Goal: Task Accomplishment & Management: Complete application form

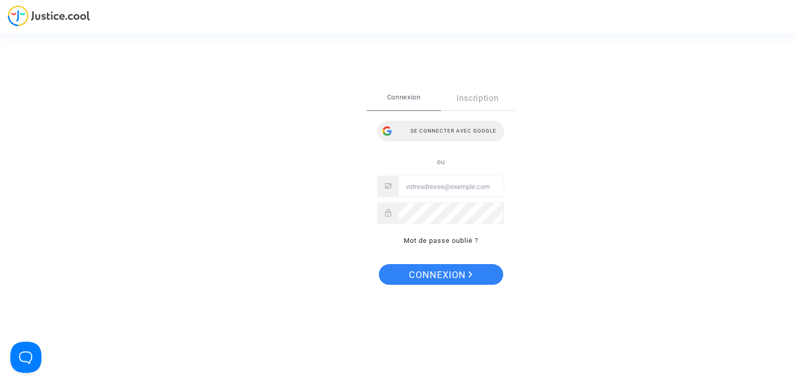
click at [455, 136] on div "Se connecter avec Google" at bounding box center [440, 131] width 127 height 21
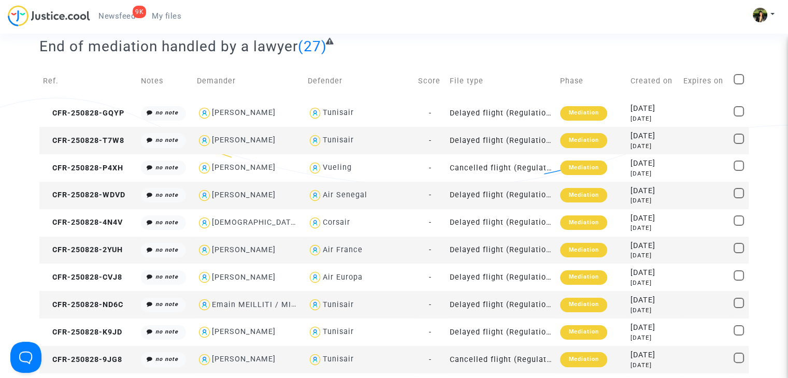
scroll to position [155, 0]
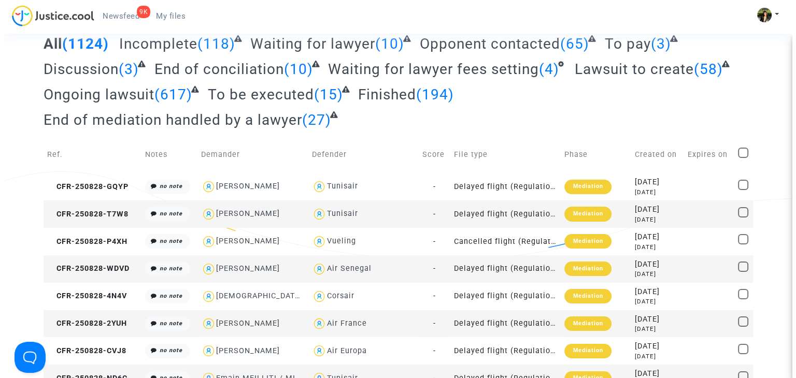
scroll to position [0, 0]
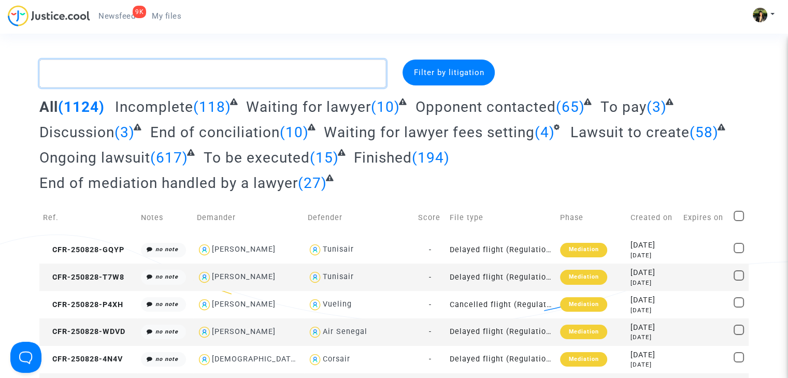
paste textarea "CFR-250110-KGKB"
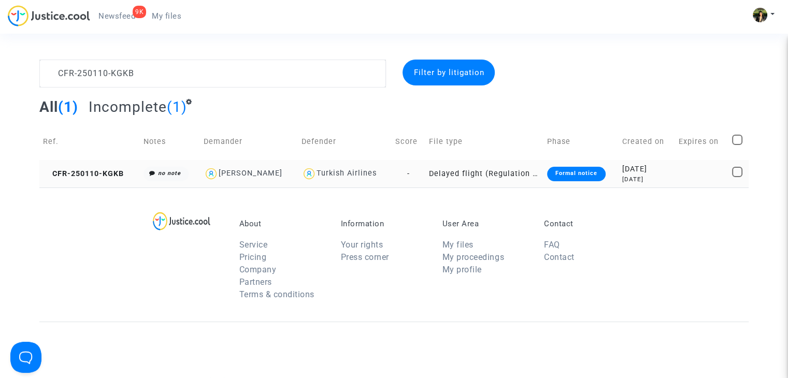
click at [463, 176] on td "Delayed flight (Regulation EC 261/2004)" at bounding box center [484, 173] width 118 height 27
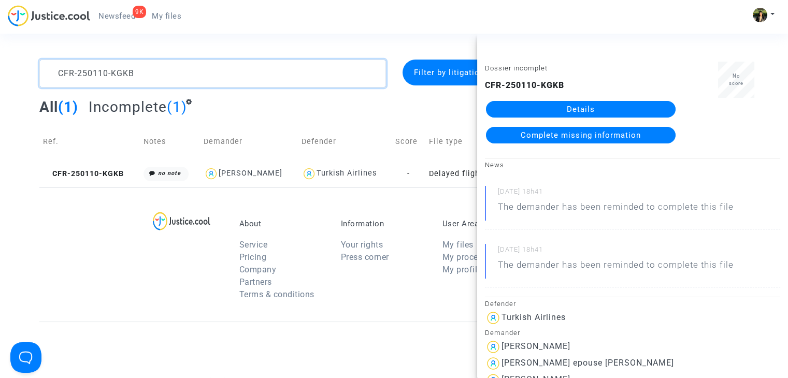
click at [126, 78] on textarea at bounding box center [212, 74] width 347 height 28
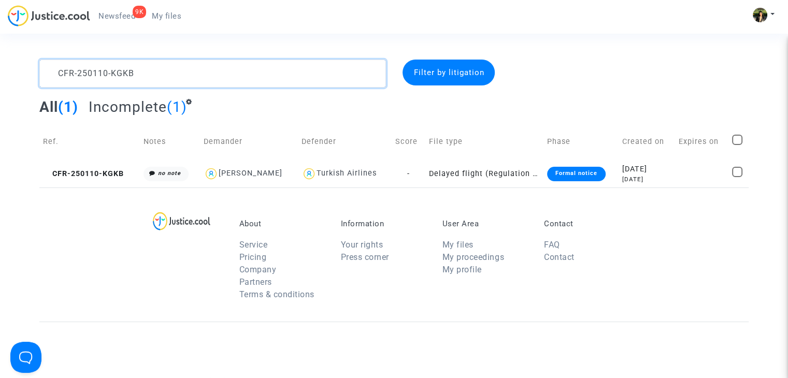
click at [126, 78] on textarea at bounding box center [212, 74] width 347 height 28
drag, startPoint x: 126, startPoint y: 78, endPoint x: 152, endPoint y: 78, distance: 25.4
click at [152, 78] on textarea at bounding box center [212, 74] width 347 height 28
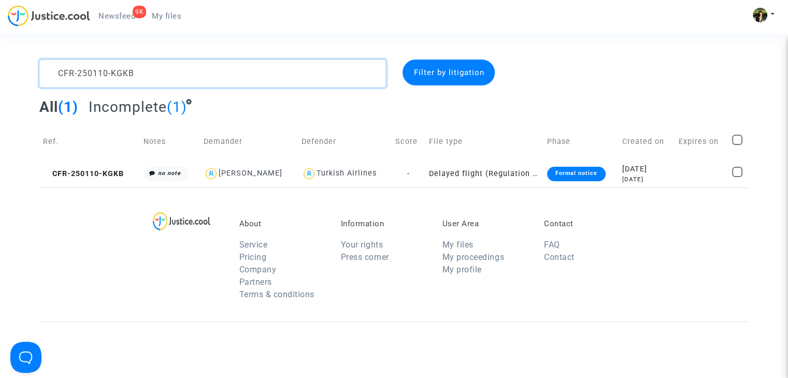
click at [152, 78] on textarea at bounding box center [212, 74] width 347 height 28
paste textarea "207-[GEOGRAPHIC_DATA]"
type textarea "CFR-250207-NCJA"
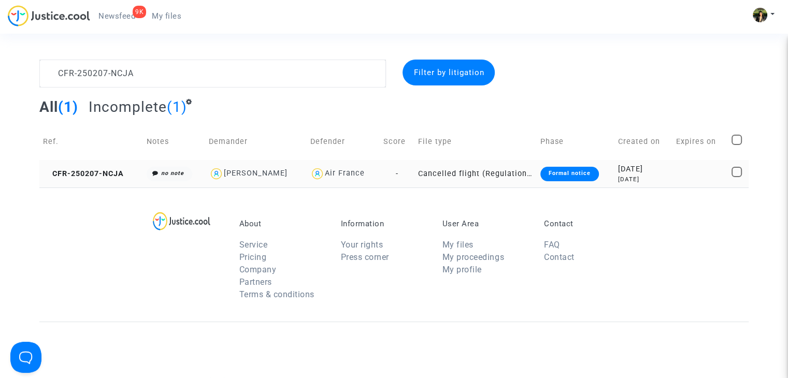
click at [484, 176] on td "Cancelled flight (Regulation EC 261/2004)" at bounding box center [475, 173] width 122 height 27
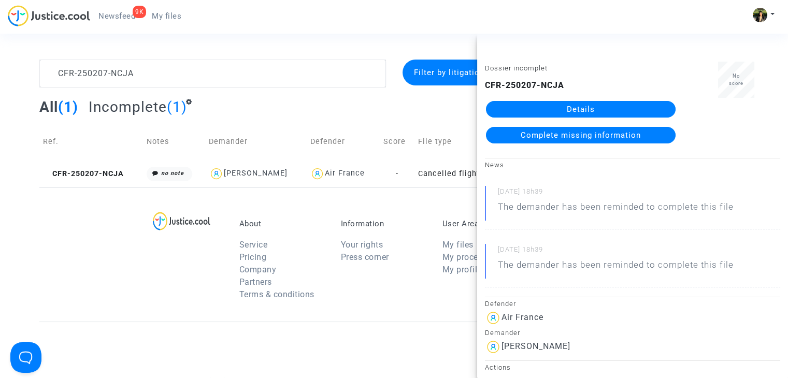
click at [541, 131] on span "Complete missing information" at bounding box center [581, 135] width 120 height 9
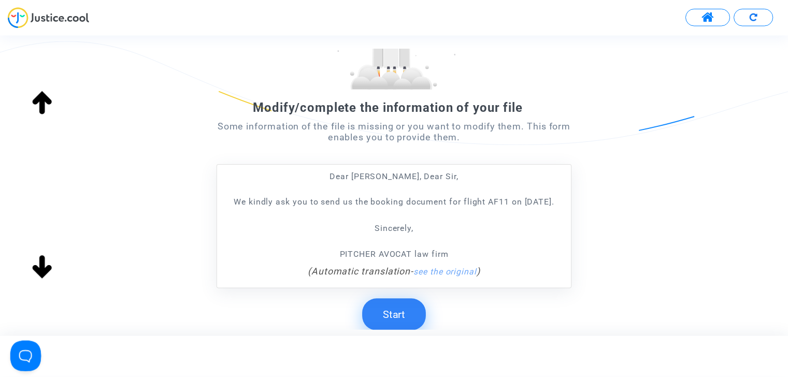
scroll to position [155, 0]
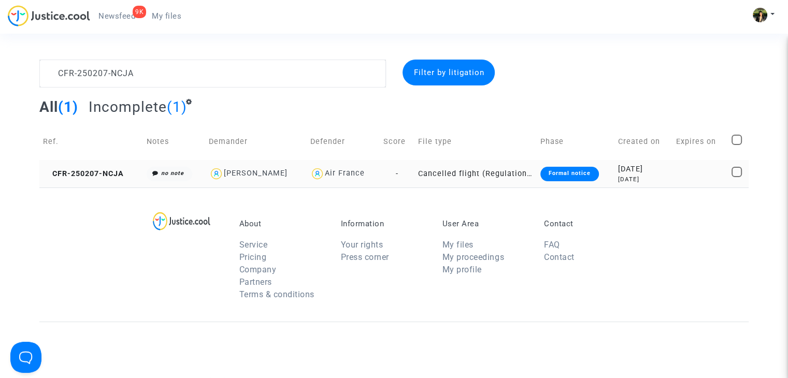
click at [516, 171] on td "Cancelled flight (Regulation EC 261/2004)" at bounding box center [475, 173] width 122 height 27
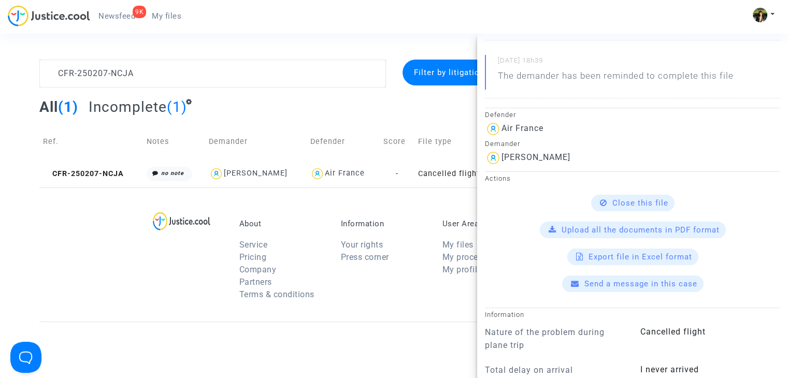
scroll to position [207, 0]
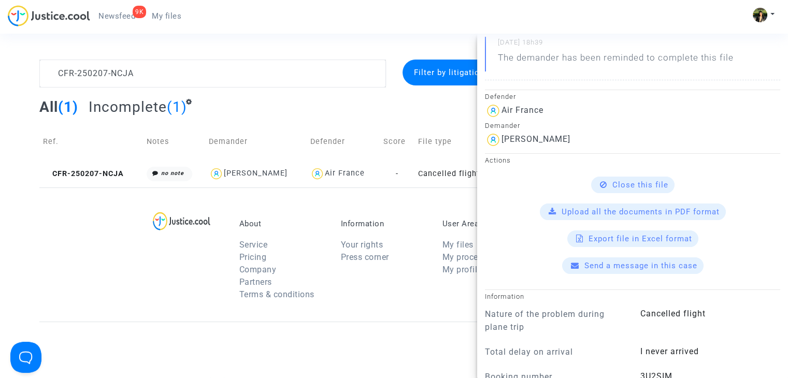
click at [595, 264] on span "Send a message in this case" at bounding box center [640, 265] width 113 height 9
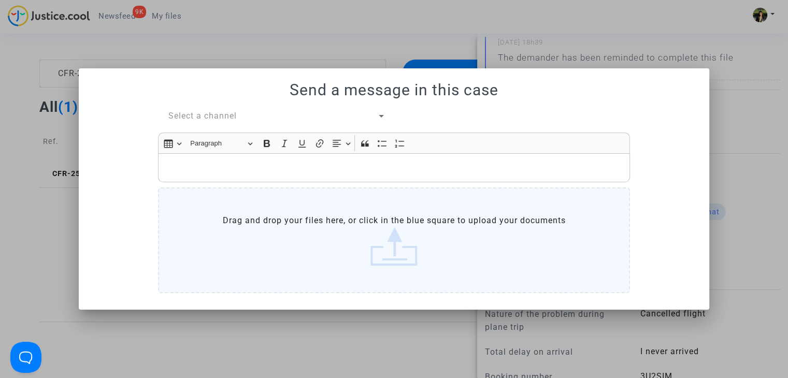
click at [278, 167] on p "Rich Text Editor, main" at bounding box center [394, 167] width 461 height 13
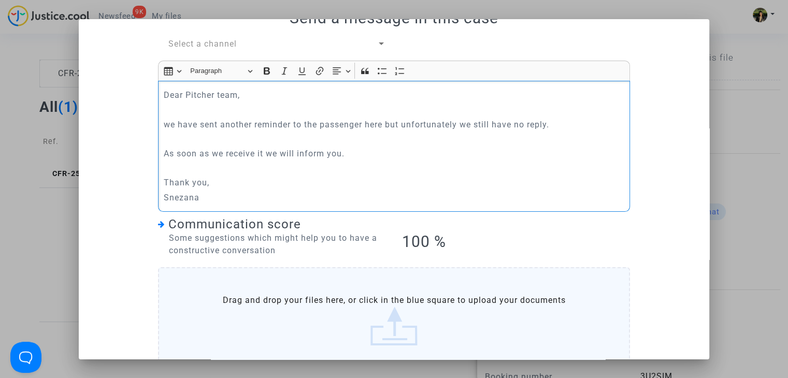
scroll to position [0, 0]
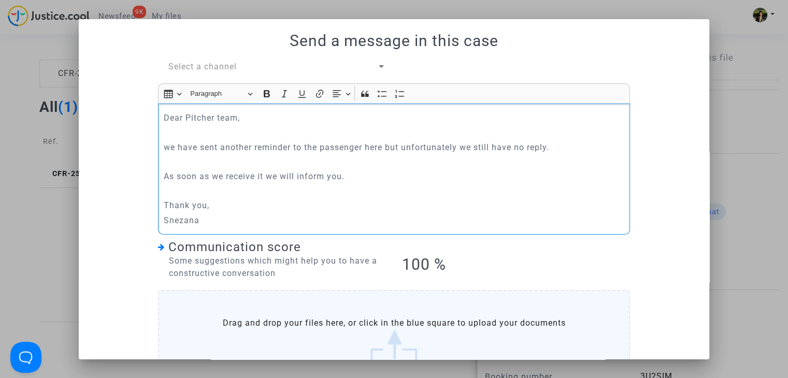
click at [213, 65] on span "Select a channel" at bounding box center [202, 67] width 68 height 10
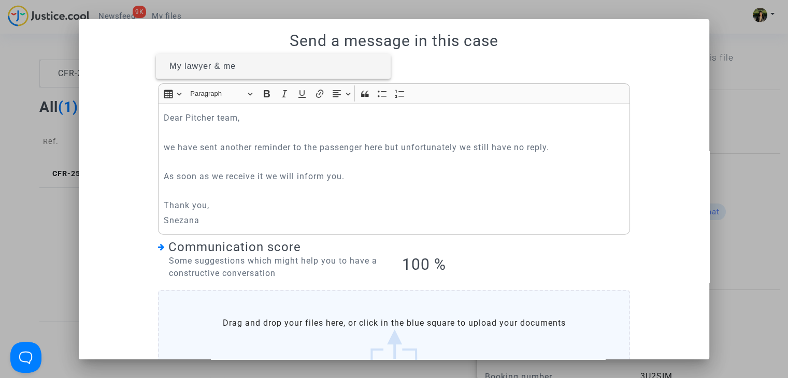
click at [218, 69] on span "My lawyer & me" at bounding box center [202, 66] width 66 height 9
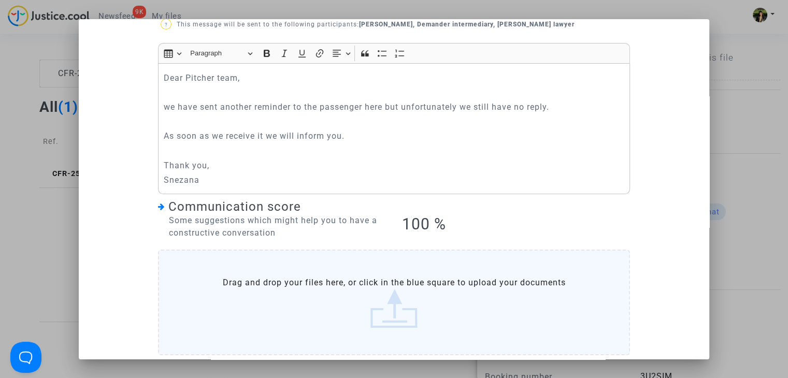
scroll to position [97, 0]
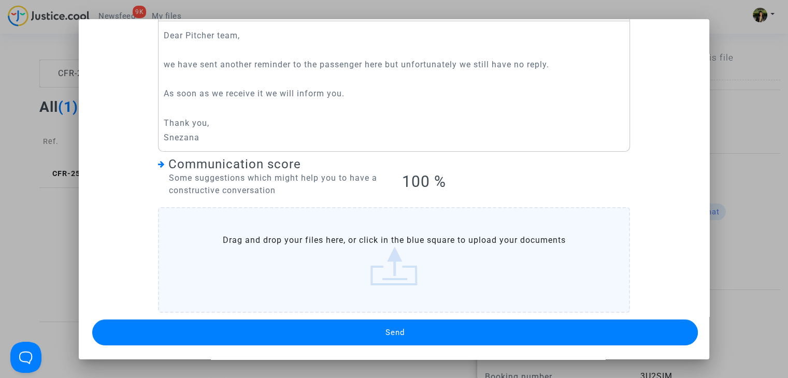
click at [371, 336] on button "Send" at bounding box center [394, 333] width 605 height 26
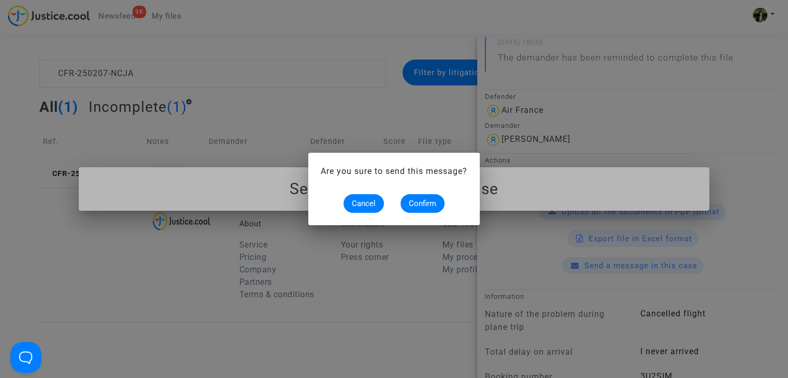
scroll to position [0, 0]
click at [423, 206] on span "Confirm" at bounding box center [422, 203] width 27 height 9
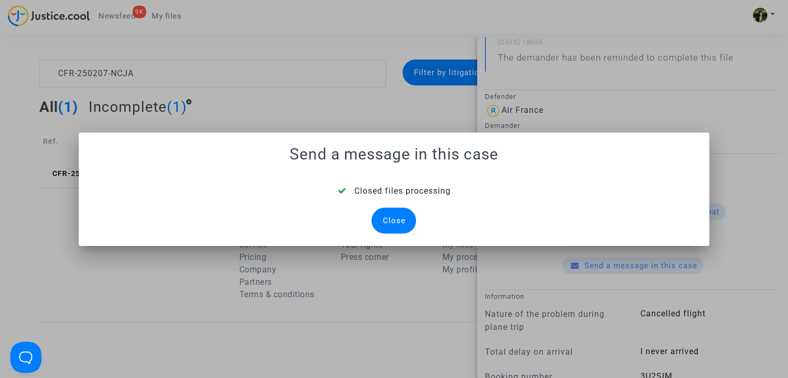
click at [388, 212] on div "Close" at bounding box center [393, 221] width 45 height 26
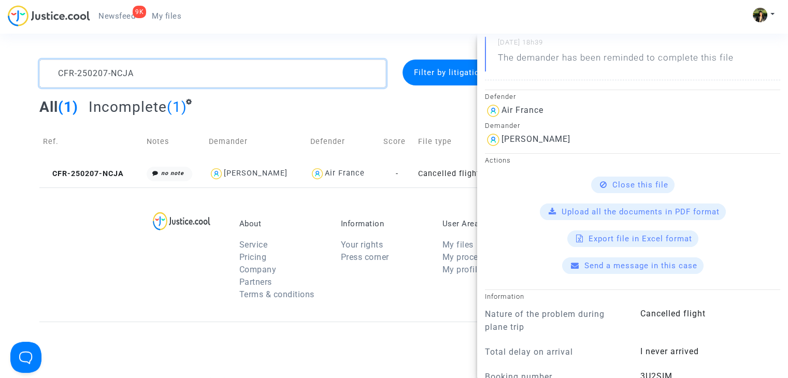
click at [141, 74] on textarea at bounding box center [212, 74] width 347 height 28
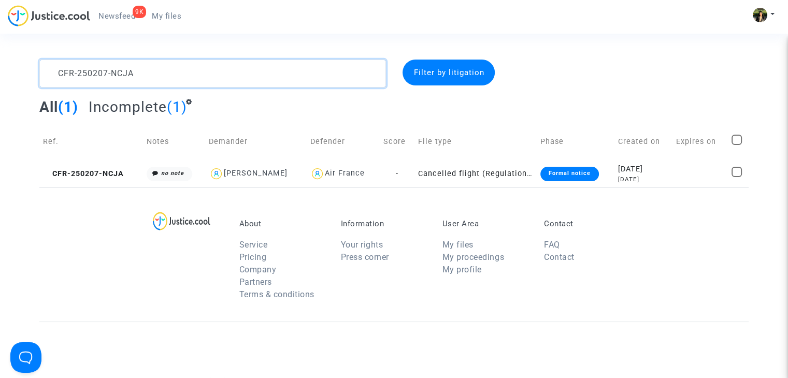
click at [141, 74] on textarea at bounding box center [212, 74] width 347 height 28
paste textarea "110-KGKB"
type textarea "CFR-250110-KGKB"
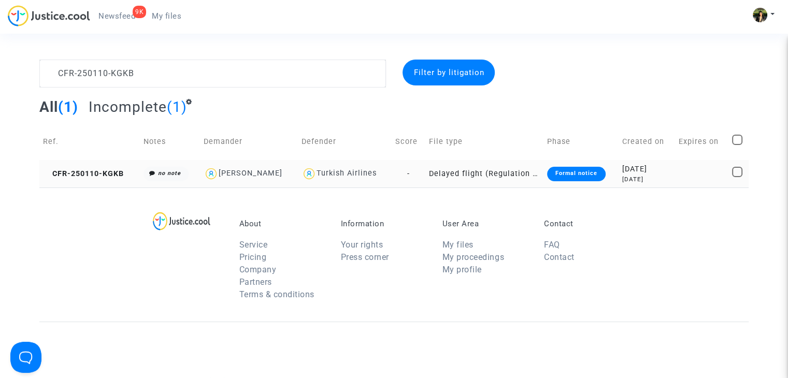
click at [480, 171] on td "Delayed flight (Regulation EC 261/2004)" at bounding box center [484, 173] width 118 height 27
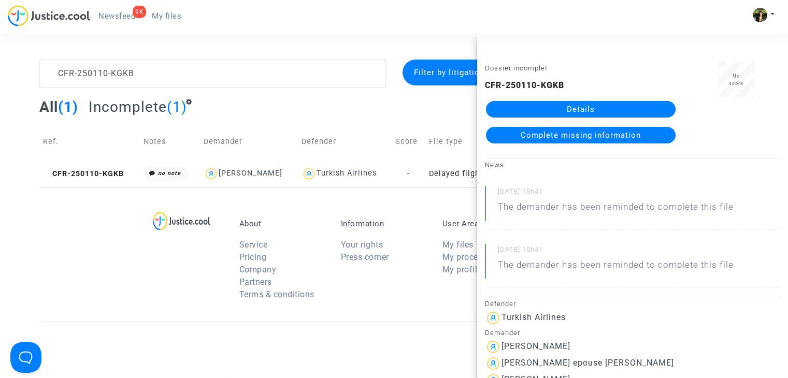
drag, startPoint x: 129, startPoint y: 259, endPoint x: 134, endPoint y: 257, distance: 5.6
click at [129, 259] on div "About Service Pricing Company Partners Terms & conditions Information Your righ…" at bounding box center [393, 255] width 709 height 134
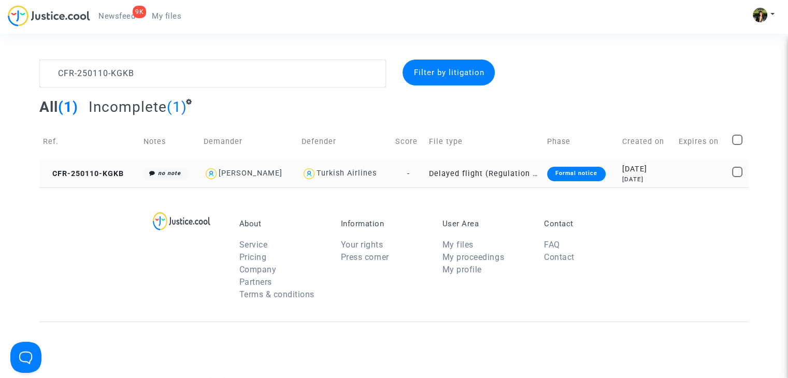
click at [505, 170] on td "Delayed flight (Regulation EC 261/2004)" at bounding box center [484, 173] width 118 height 27
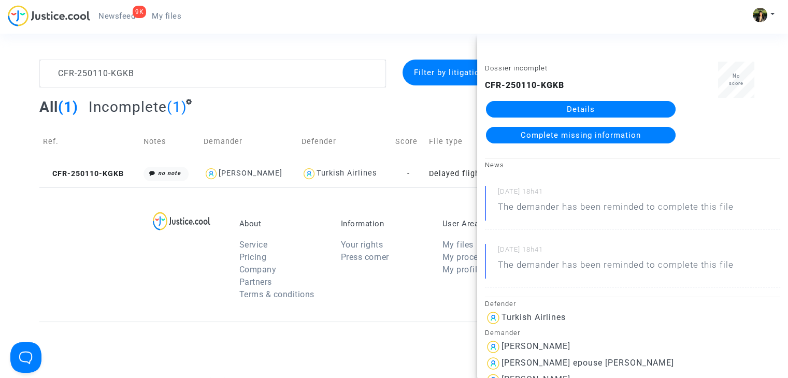
click at [564, 135] on span "Complete missing information" at bounding box center [581, 135] width 120 height 9
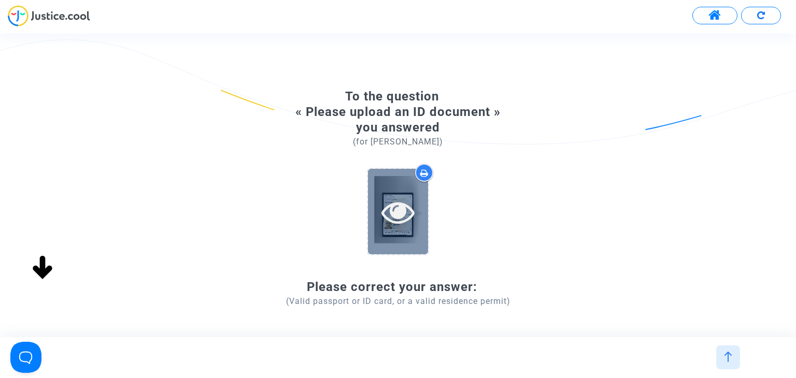
click at [399, 219] on icon at bounding box center [398, 211] width 34 height 33
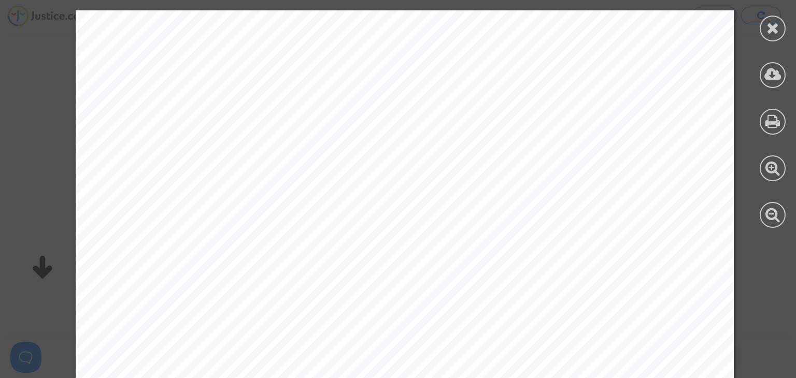
scroll to position [518, 0]
click at [777, 30] on icon at bounding box center [772, 28] width 13 height 16
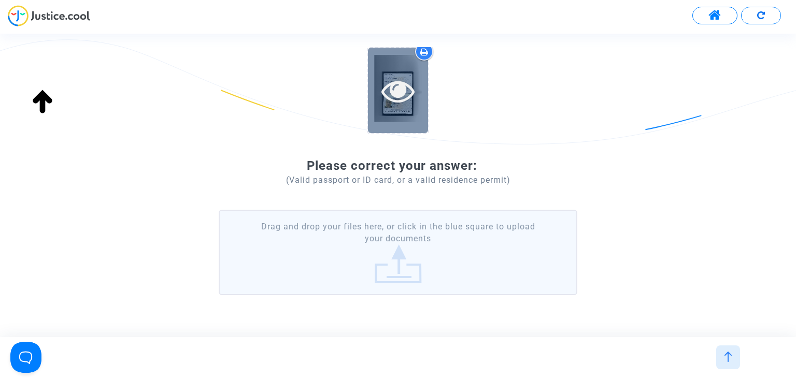
scroll to position [107, 0]
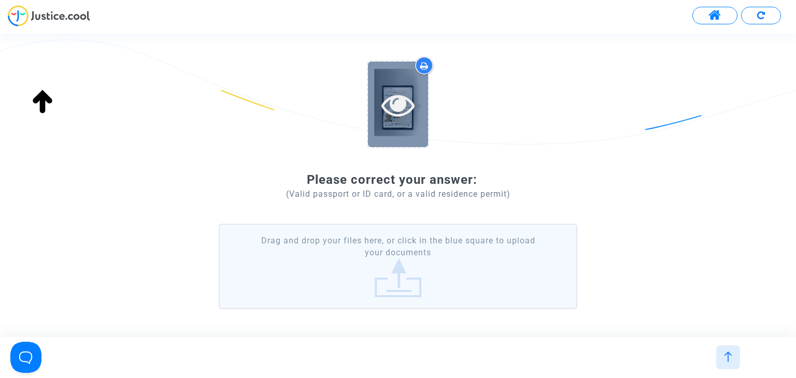
click at [387, 83] on div at bounding box center [398, 104] width 60 height 85
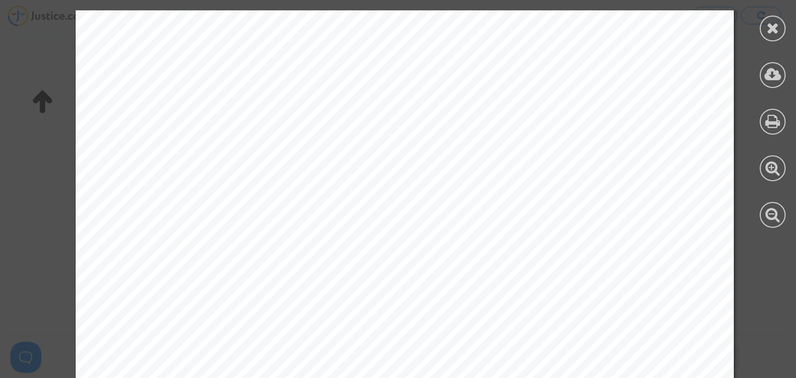
scroll to position [466, 0]
click at [774, 32] on icon at bounding box center [772, 28] width 13 height 16
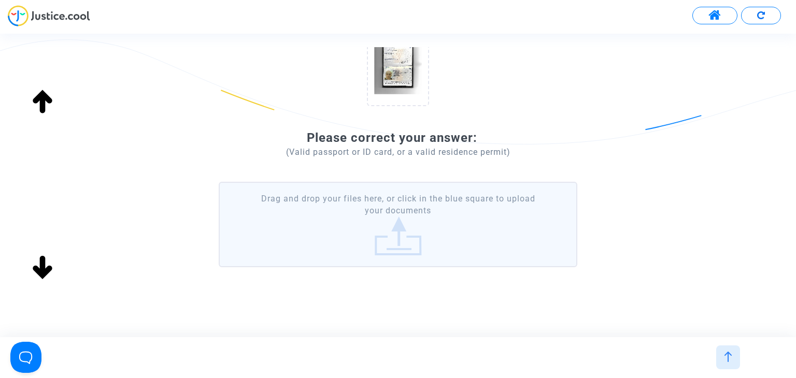
scroll to position [158, 0]
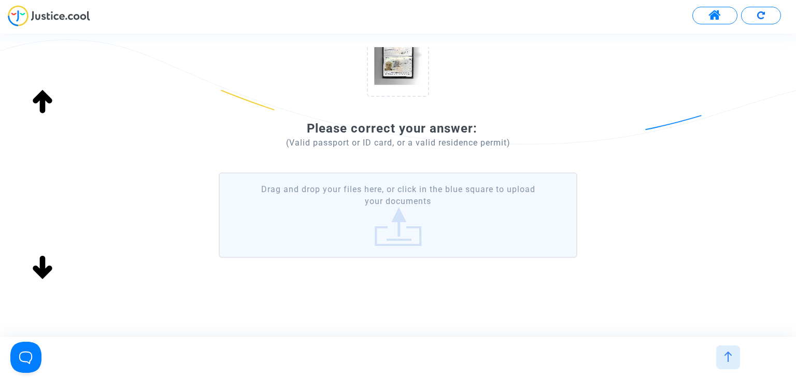
click at [385, 212] on label "Drag and drop your files here, or click in the blue square to upload your docum…" at bounding box center [398, 214] width 358 height 85
click at [0, 0] on input "Drag and drop your files here, or click in the blue square to upload your docum…" at bounding box center [0, 0] width 0 height 0
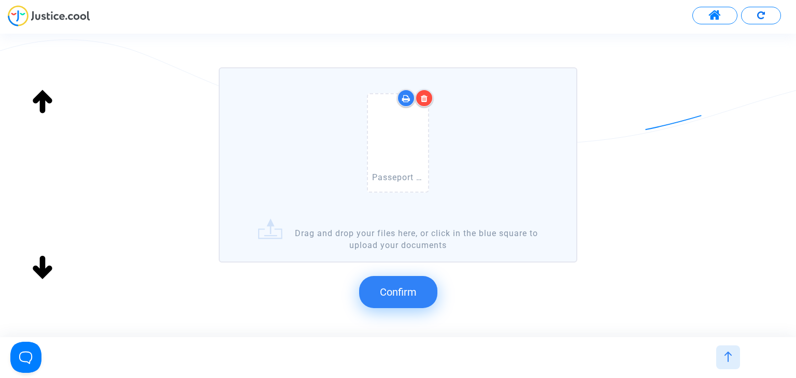
scroll to position [319, 0]
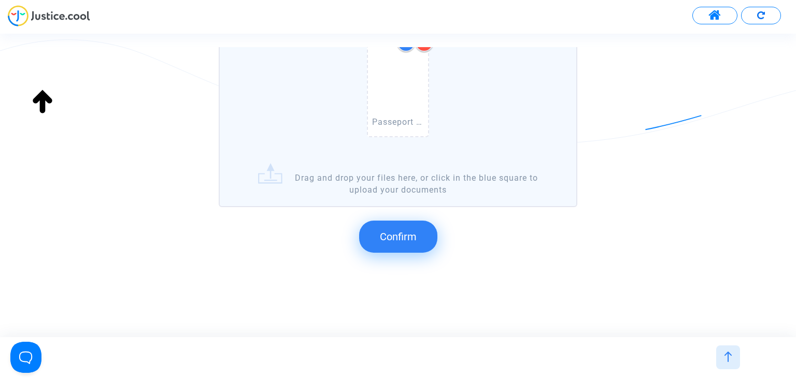
click at [393, 239] on span "Confirm" at bounding box center [398, 236] width 37 height 12
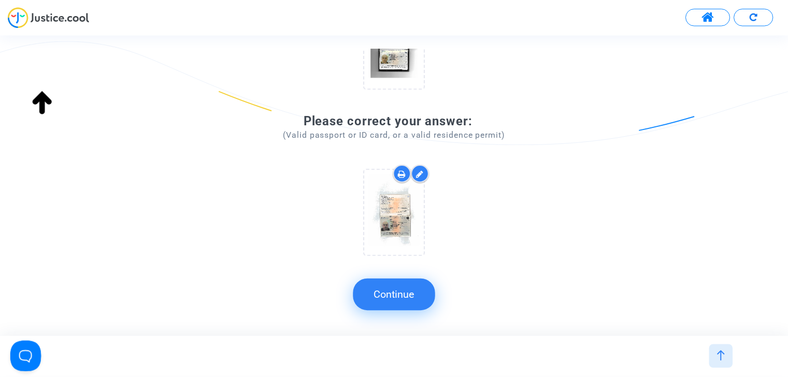
scroll to position [169, 0]
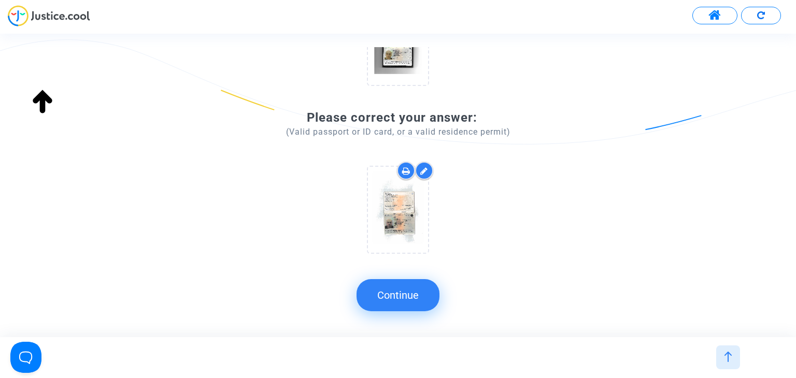
click at [421, 289] on button "Continue" at bounding box center [397, 295] width 83 height 32
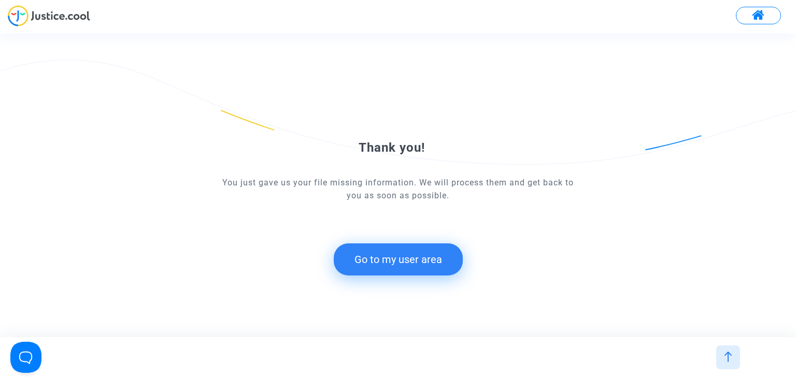
click at [441, 259] on button "Go to my user area" at bounding box center [398, 259] width 129 height 32
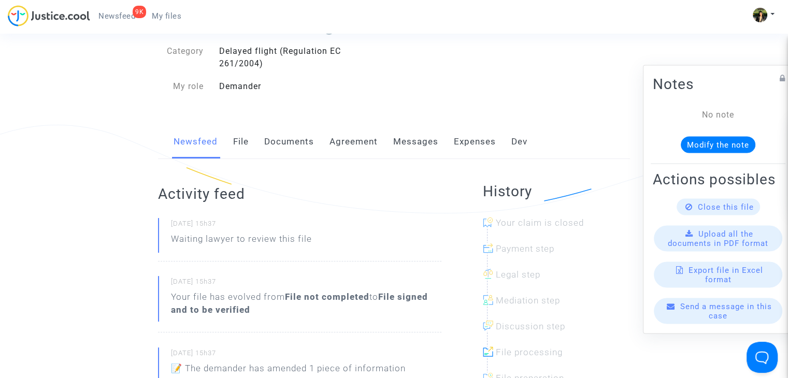
scroll to position [104, 0]
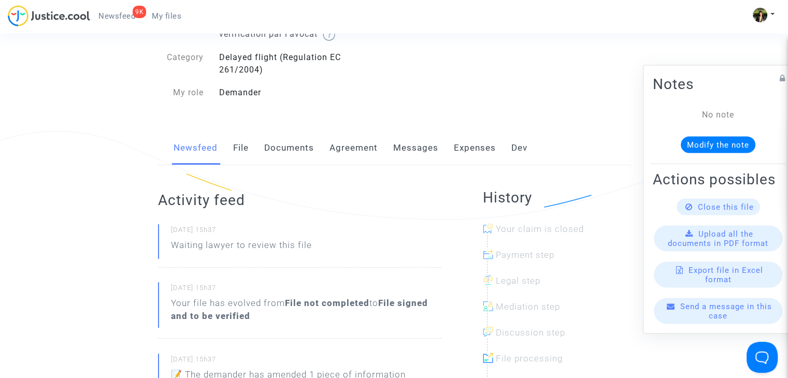
click at [278, 150] on link "Documents" at bounding box center [289, 148] width 50 height 34
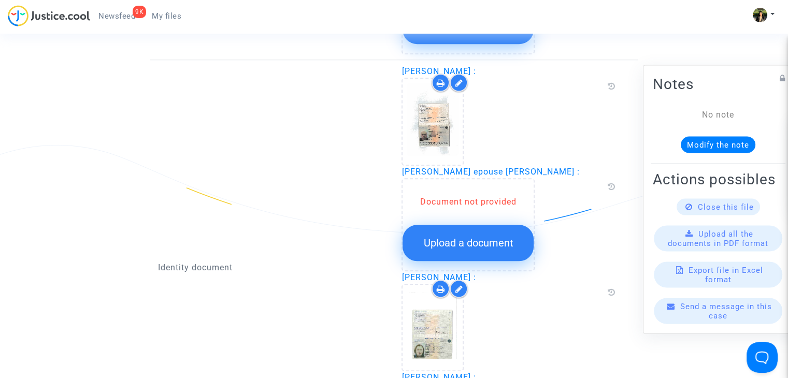
scroll to position [984, 0]
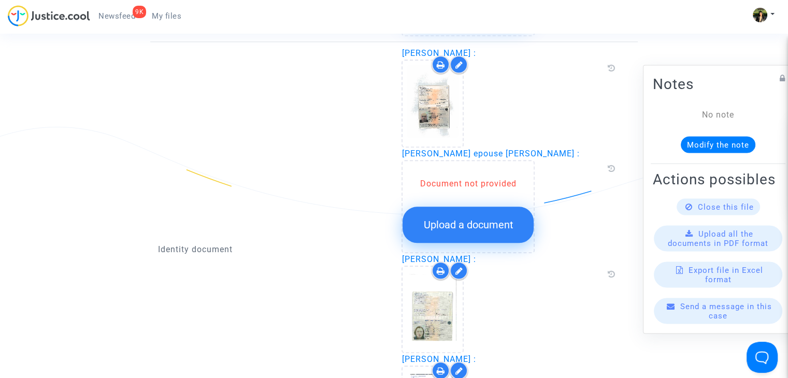
click at [458, 219] on span "Upload a document" at bounding box center [468, 225] width 90 height 12
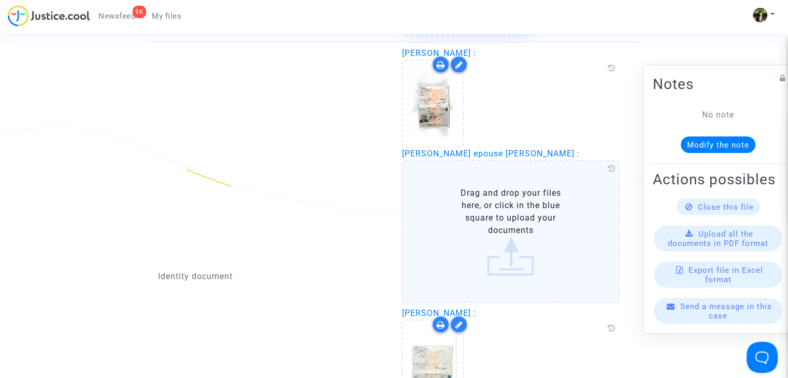
click at [508, 203] on label "Drag and drop your files here, or click in the blue square to upload your docum…" at bounding box center [510, 231] width 218 height 143
click at [0, 0] on input "Drag and drop your files here, or click in the blue square to upload your docum…" at bounding box center [0, 0] width 0 height 0
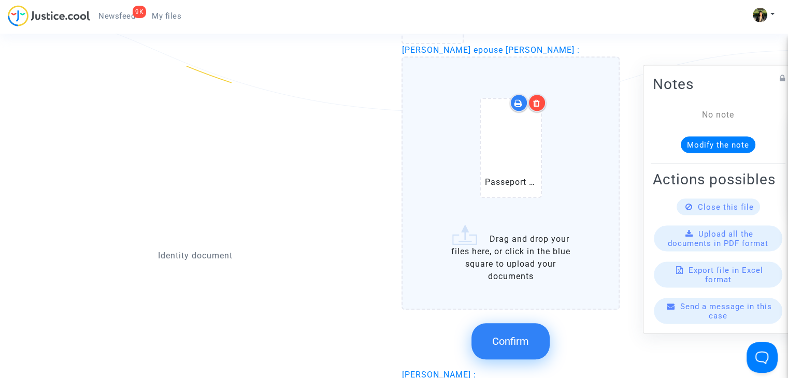
scroll to position [1140, 0]
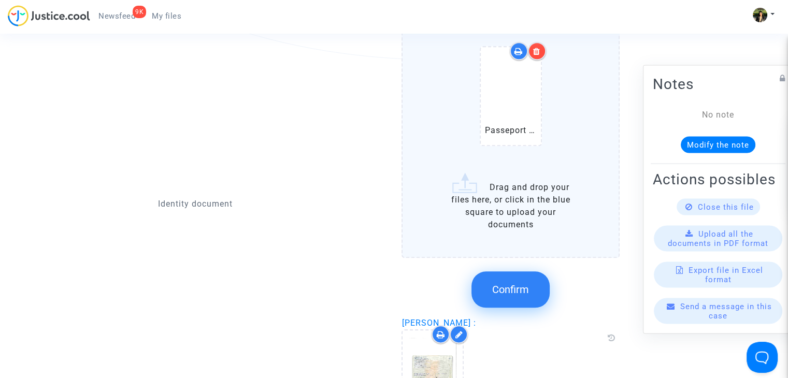
click at [496, 290] on span "Confirm" at bounding box center [510, 289] width 37 height 12
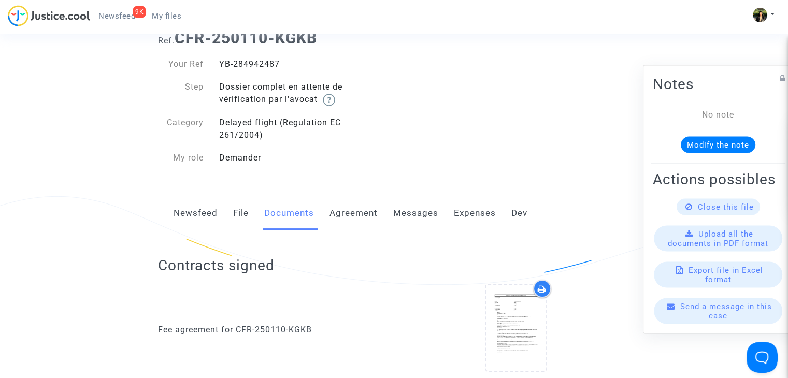
scroll to position [0, 0]
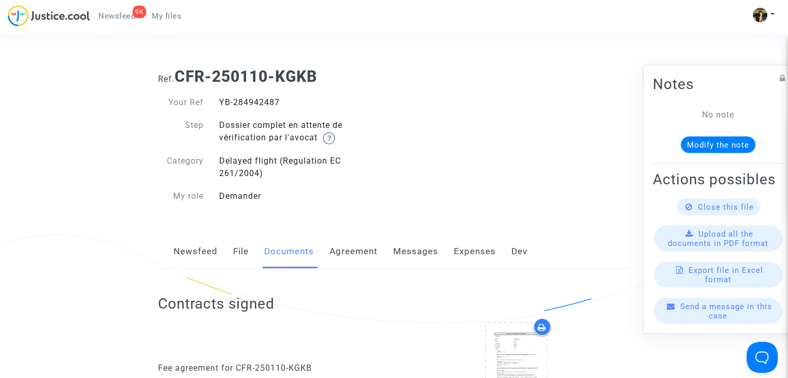
scroll to position [104, 0]
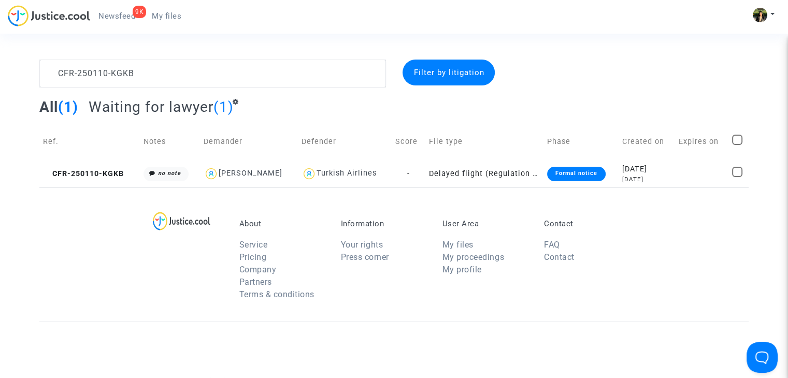
drag, startPoint x: 105, startPoint y: 211, endPoint x: 106, endPoint y: 197, distance: 14.1
click at [105, 211] on div "About Service Pricing Company Partners Terms & conditions Information Your righ…" at bounding box center [393, 255] width 709 height 134
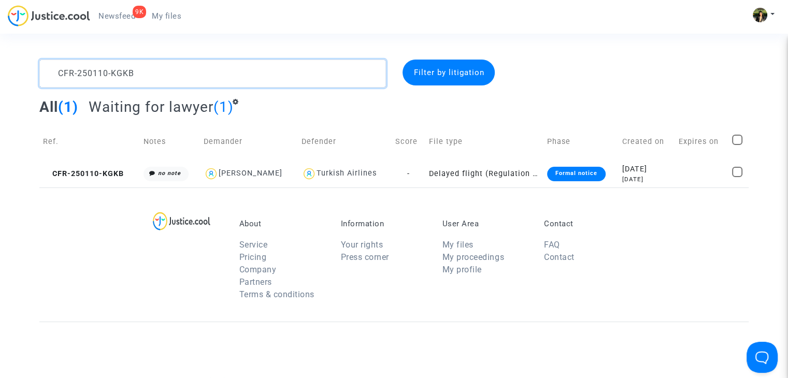
click at [155, 75] on textarea at bounding box center [212, 74] width 347 height 28
paste textarea "41206-NUUE"
type textarea "CFR-241206-NUUE"
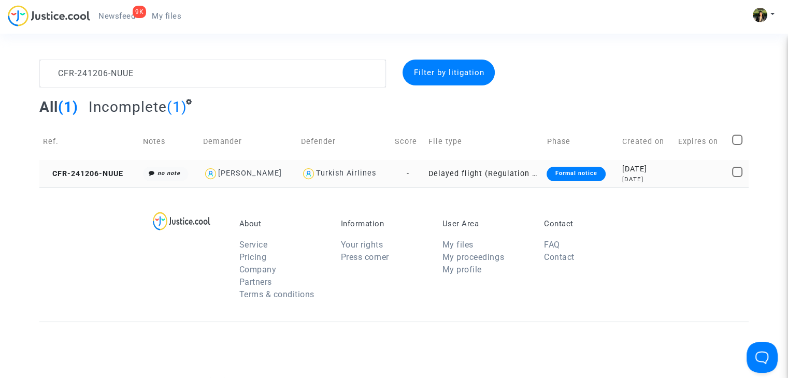
click at [484, 177] on td "Delayed flight (Regulation EC 261/2004)" at bounding box center [484, 173] width 118 height 27
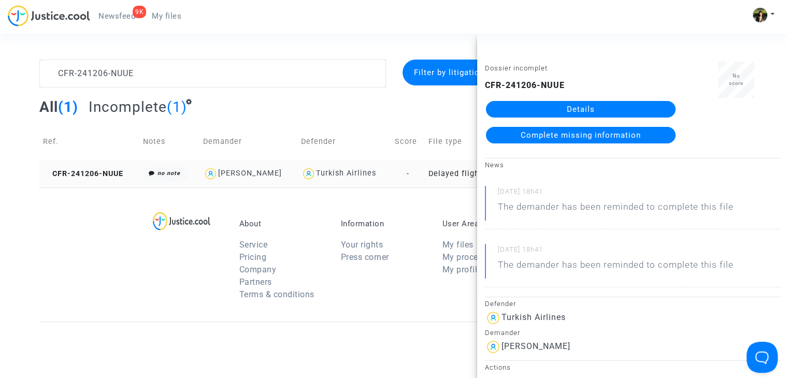
drag, startPoint x: 73, startPoint y: 223, endPoint x: 142, endPoint y: 184, distance: 79.5
click at [73, 223] on div "About Service Pricing Company Partners Terms & conditions Information Your righ…" at bounding box center [393, 255] width 709 height 134
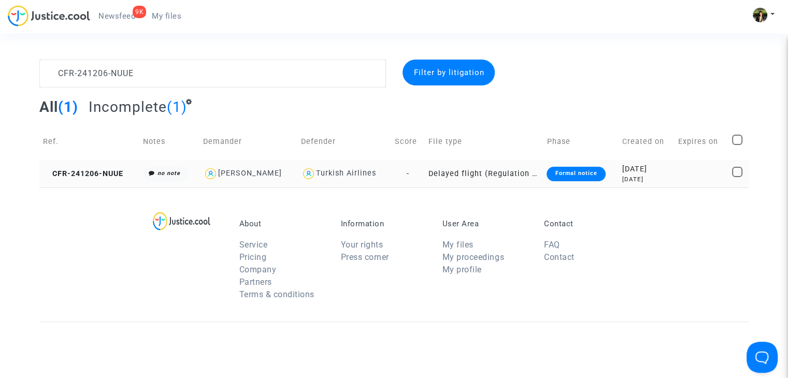
click at [522, 171] on td "Delayed flight (Regulation EC 261/2004)" at bounding box center [484, 173] width 118 height 27
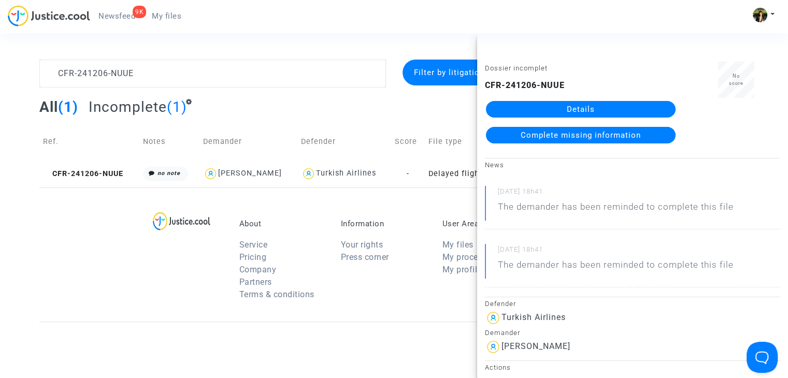
click at [577, 135] on span "Complete missing information" at bounding box center [581, 135] width 120 height 9
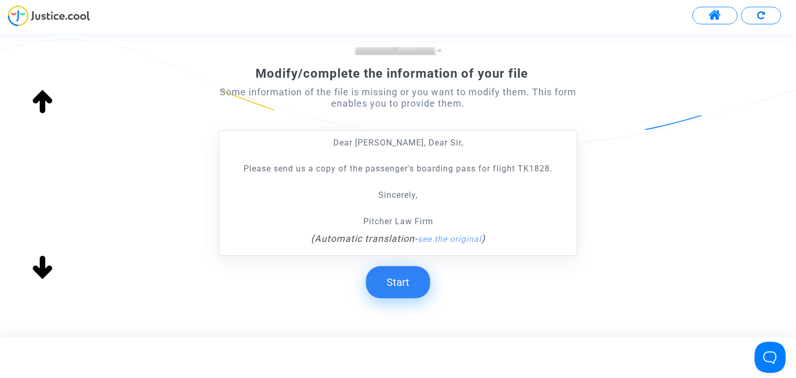
scroll to position [155, 0]
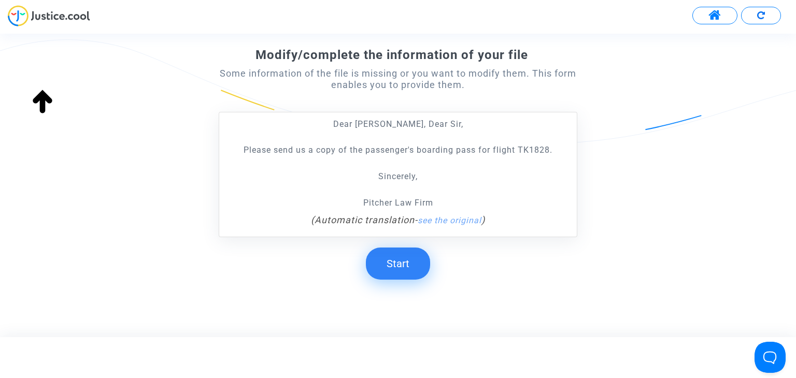
click at [393, 264] on button "Start" at bounding box center [398, 264] width 64 height 32
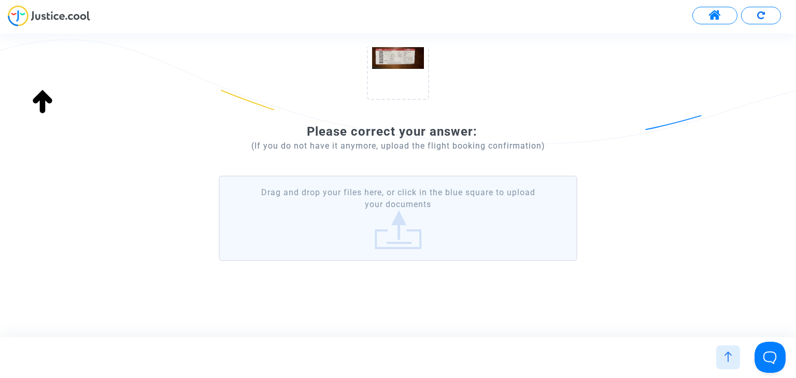
click at [408, 233] on label "Drag and drop your files here, or click in the blue square to upload your docum…" at bounding box center [398, 218] width 358 height 85
click at [0, 0] on input "Drag and drop your files here, or click in the blue square to upload your docum…" at bounding box center [0, 0] width 0 height 0
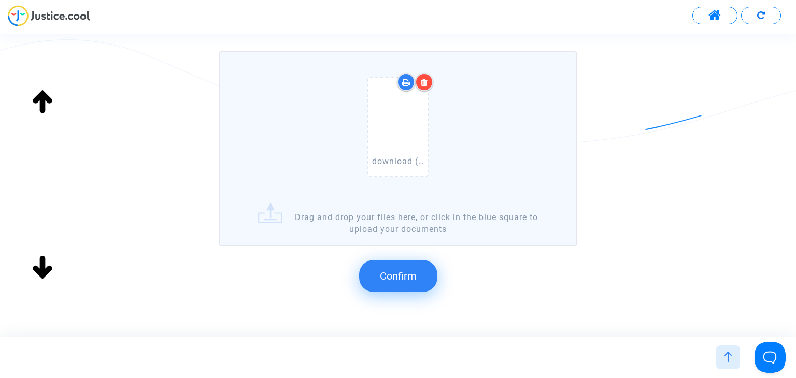
scroll to position [319, 0]
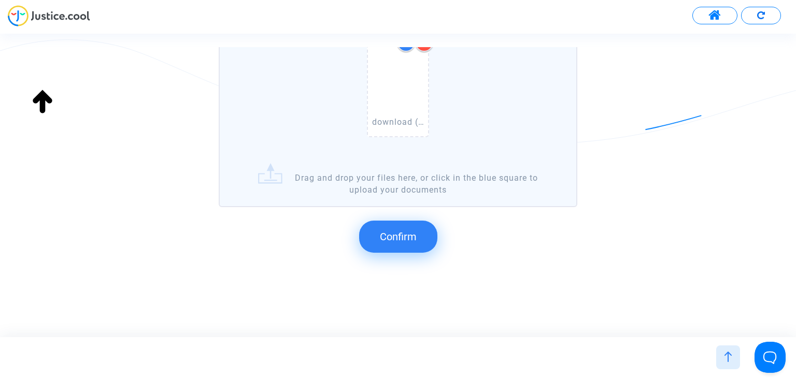
click at [420, 238] on button "Confirm" at bounding box center [398, 237] width 78 height 32
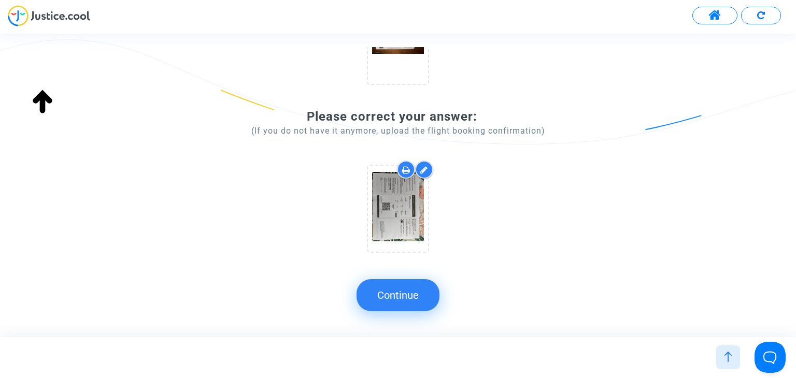
scroll to position [169, 0]
click at [403, 299] on button "Continue" at bounding box center [397, 295] width 83 height 32
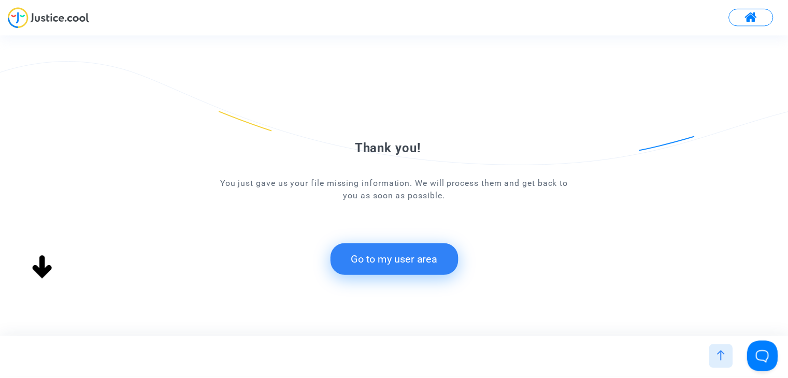
scroll to position [0, 0]
click at [395, 265] on button "Go to my user area" at bounding box center [398, 259] width 129 height 32
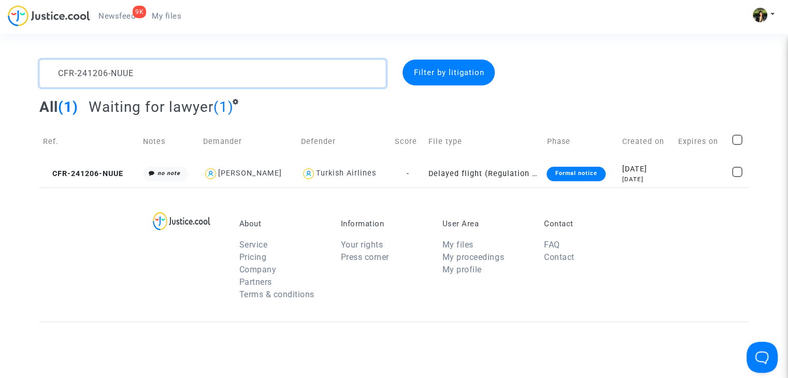
click at [162, 79] on textarea at bounding box center [212, 74] width 347 height 28
paste textarea "3MEY"
type textarea "CFR-241206-3MEY"
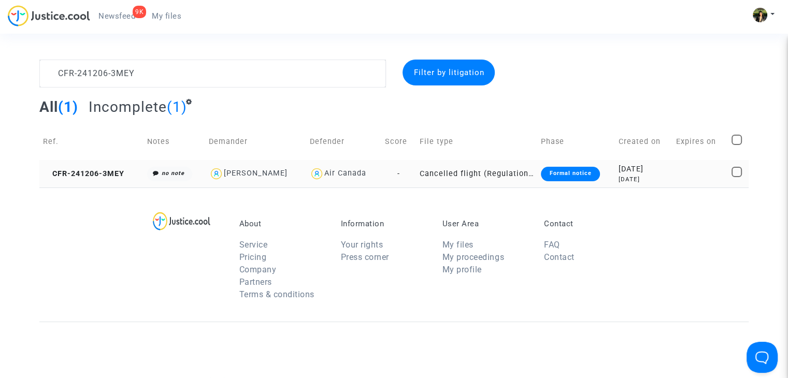
click at [505, 171] on td "Cancelled flight (Regulation EC 261/2004)" at bounding box center [477, 173] width 122 height 27
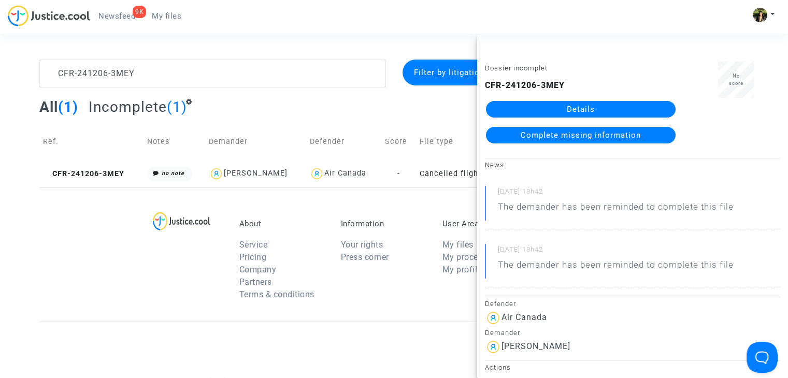
click at [101, 237] on div "About Service Pricing Company Partners Terms & conditions Information Your righ…" at bounding box center [393, 255] width 709 height 134
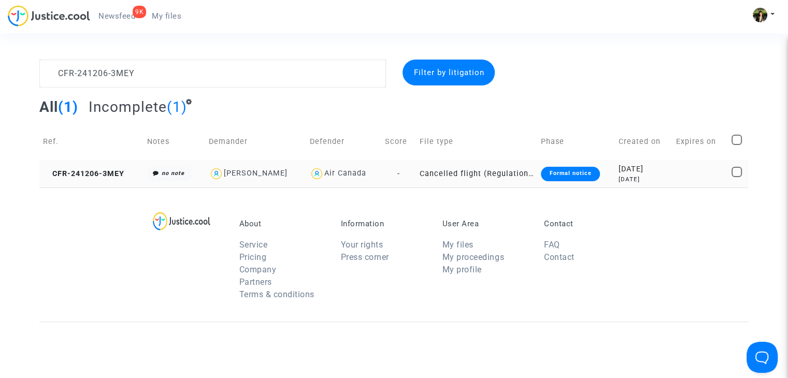
click at [508, 175] on td "Cancelled flight (Regulation EC 261/2004)" at bounding box center [477, 173] width 122 height 27
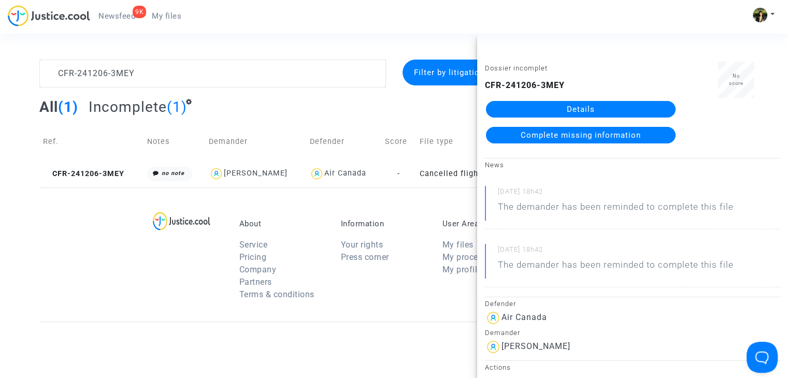
click at [557, 139] on span "Complete missing information" at bounding box center [581, 135] width 120 height 9
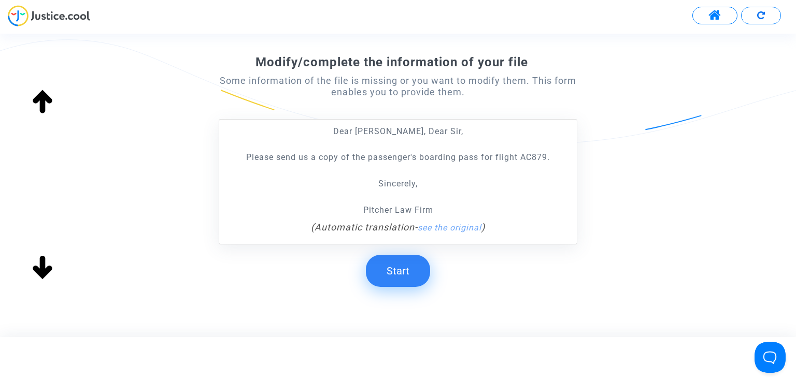
scroll to position [155, 0]
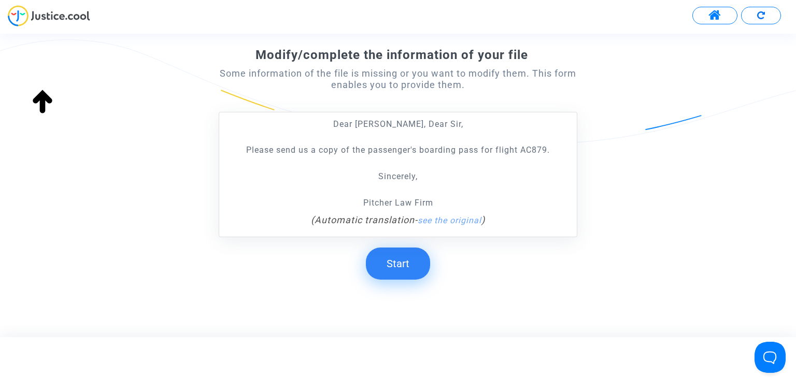
click at [421, 261] on button "Start" at bounding box center [398, 264] width 64 height 32
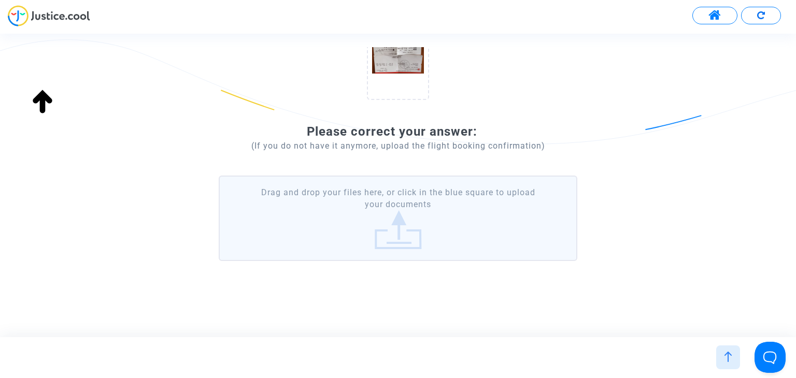
click at [402, 221] on label "Drag and drop your files here, or click in the blue square to upload your docum…" at bounding box center [398, 218] width 358 height 85
click at [0, 0] on input "Drag and drop your files here, or click in the blue square to upload your docum…" at bounding box center [0, 0] width 0 height 0
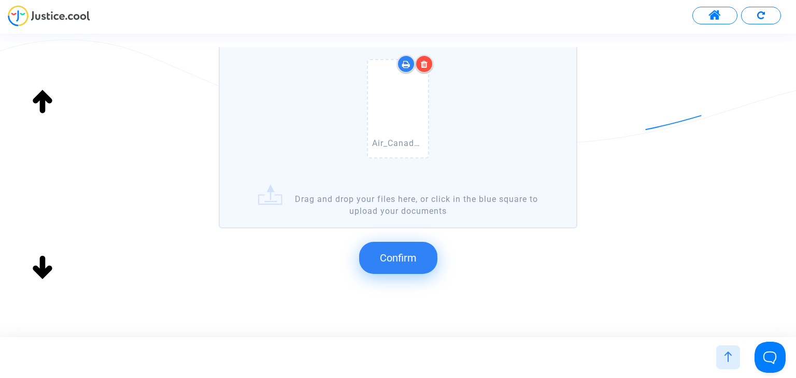
scroll to position [319, 0]
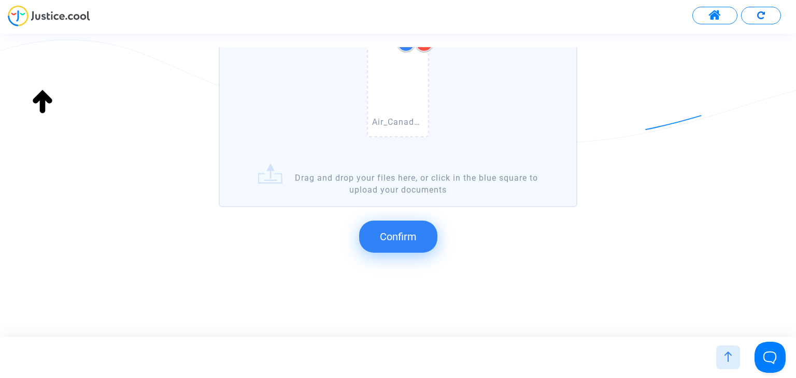
click at [410, 234] on span "Confirm" at bounding box center [398, 236] width 37 height 12
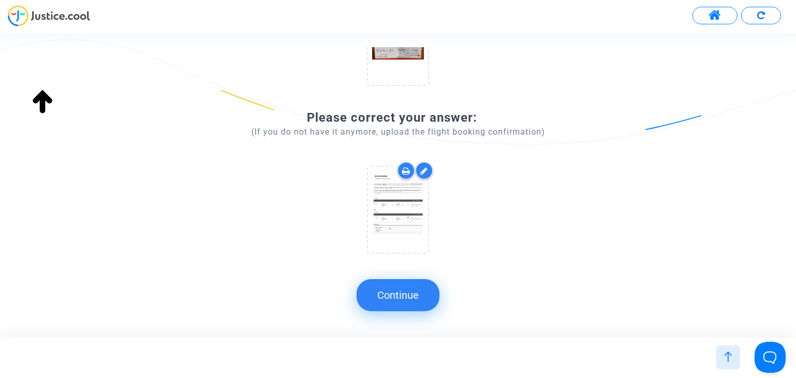
click at [423, 295] on button "Continue" at bounding box center [397, 295] width 83 height 32
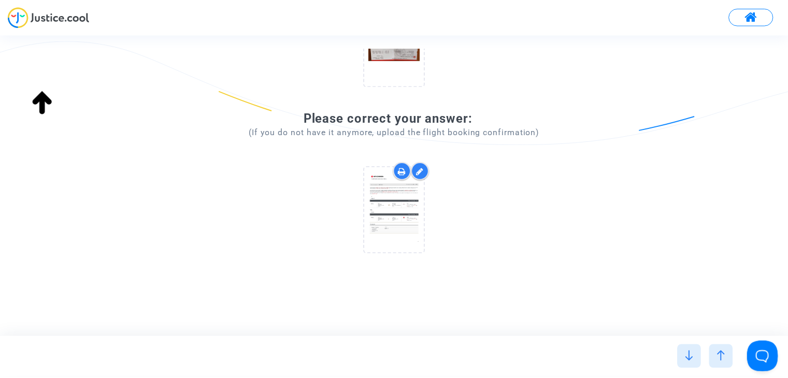
scroll to position [0, 0]
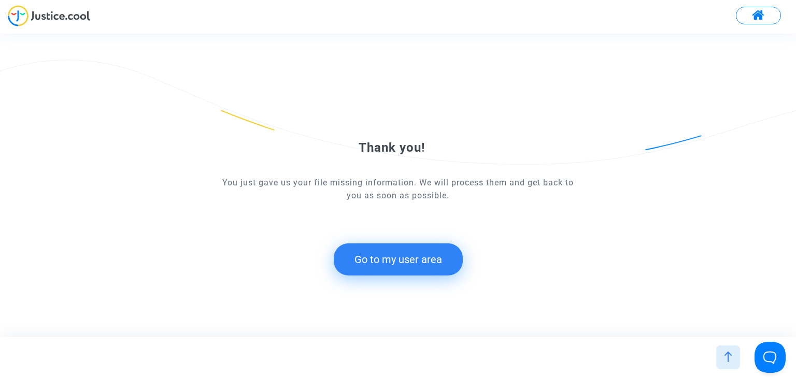
click at [410, 262] on button "Go to my user area" at bounding box center [398, 259] width 129 height 32
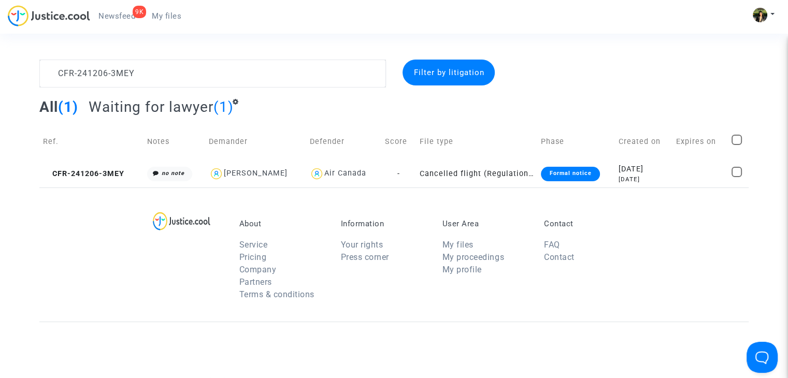
drag, startPoint x: 76, startPoint y: 226, endPoint x: 88, endPoint y: 189, distance: 39.0
click at [76, 226] on div "About Service Pricing Company Partners Terms & conditions Information Your righ…" at bounding box center [393, 255] width 709 height 134
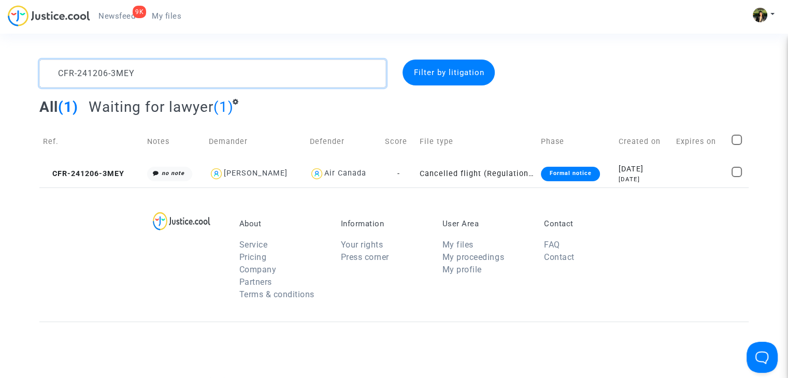
click at [147, 71] on textarea at bounding box center [212, 74] width 347 height 28
click at [140, 83] on textarea at bounding box center [212, 74] width 347 height 28
click at [145, 74] on textarea at bounding box center [212, 74] width 347 height 28
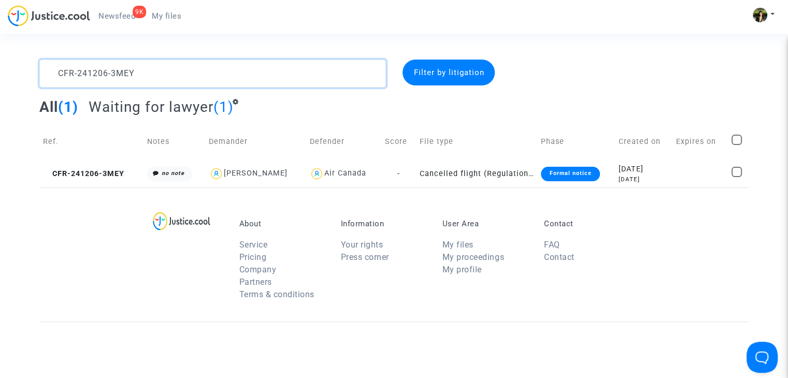
click at [145, 74] on textarea at bounding box center [212, 74] width 347 height 28
paste textarea "108-WH8K"
type textarea "CFR-241108-WH8K"
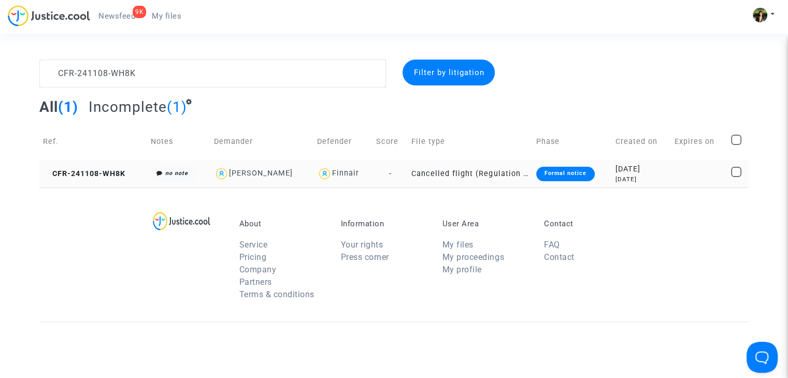
click at [481, 176] on td "Cancelled flight (Regulation EC 261/2004)" at bounding box center [470, 173] width 124 height 27
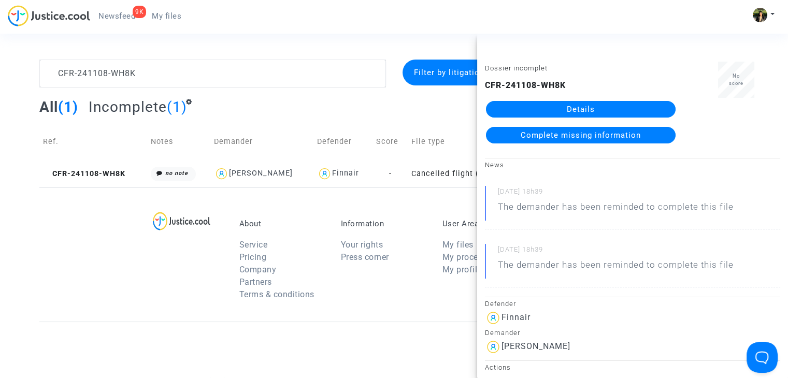
click at [93, 228] on div "About Service Pricing Company Partners Terms & conditions Information Your righ…" at bounding box center [393, 255] width 709 height 134
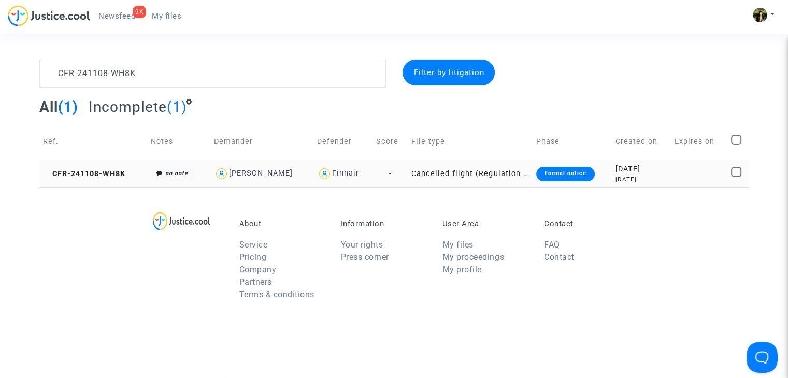
click at [441, 169] on td "Cancelled flight (Regulation EC 261/2004)" at bounding box center [470, 173] width 124 height 27
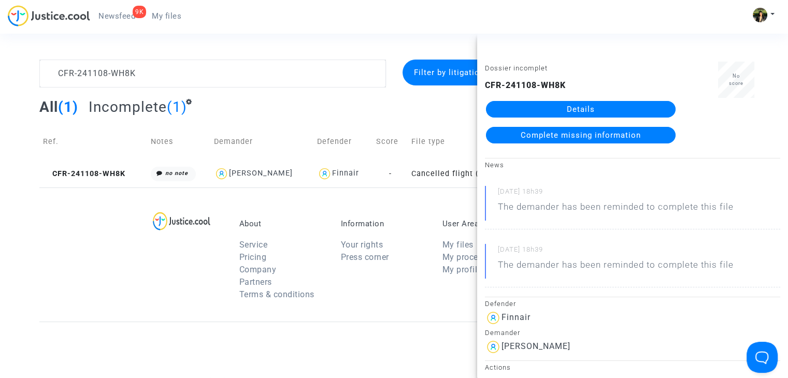
click at [598, 137] on span "Complete missing information" at bounding box center [581, 135] width 120 height 9
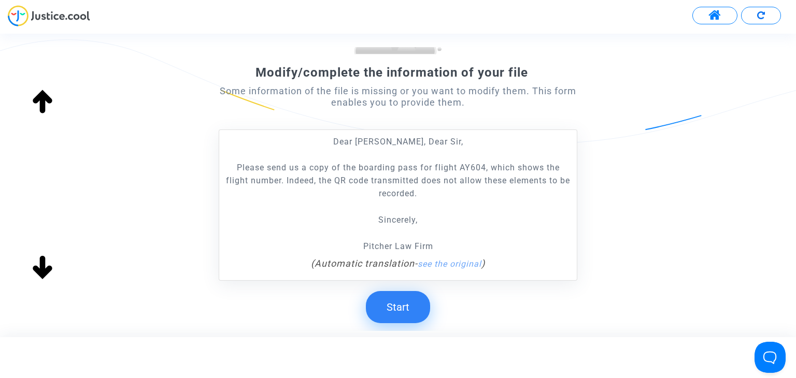
scroll to position [155, 0]
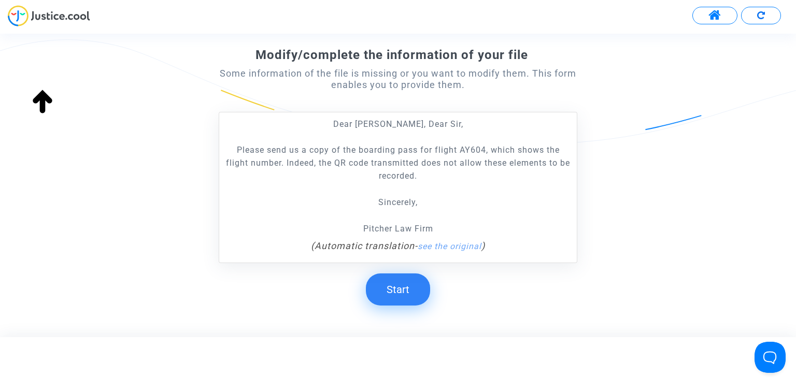
click at [402, 291] on button "Start" at bounding box center [398, 289] width 64 height 32
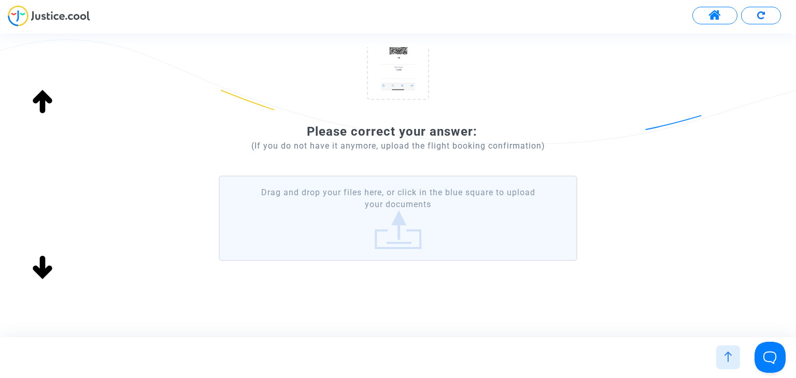
click at [392, 207] on label "Drag and drop your files here, or click in the blue square to upload your docum…" at bounding box center [398, 218] width 358 height 85
click at [0, 0] on input "Drag and drop your files here, or click in the blue square to upload your docum…" at bounding box center [0, 0] width 0 height 0
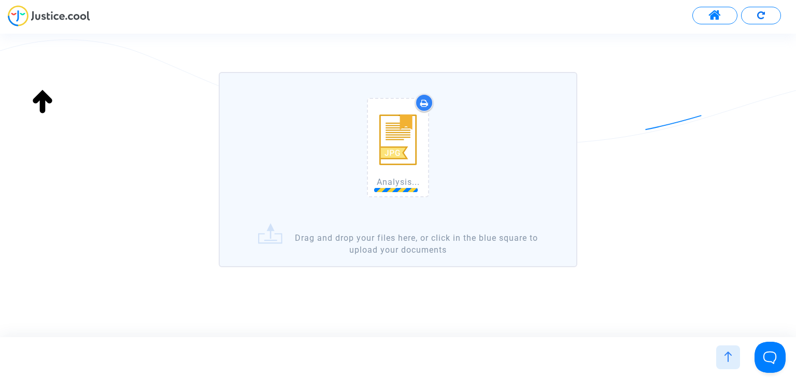
scroll to position [268, 0]
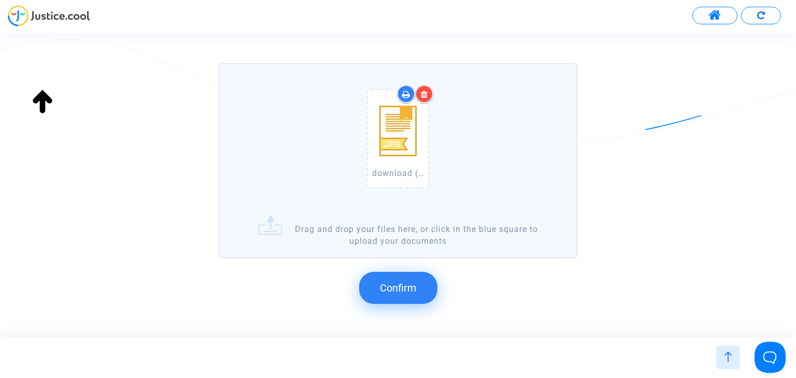
click at [417, 286] on button "Confirm" at bounding box center [398, 288] width 78 height 32
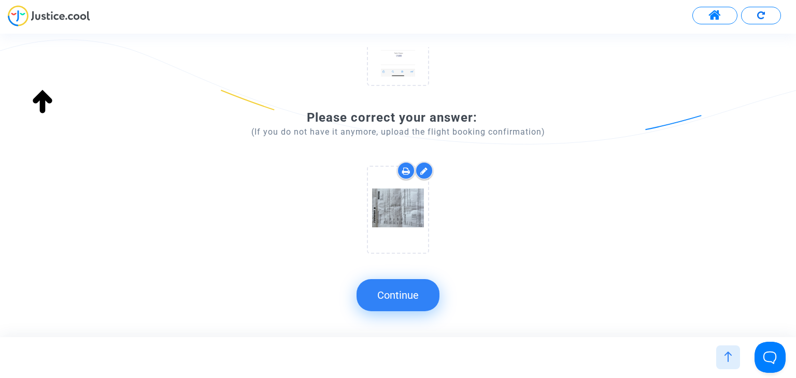
click at [417, 286] on button "Continue" at bounding box center [397, 295] width 83 height 32
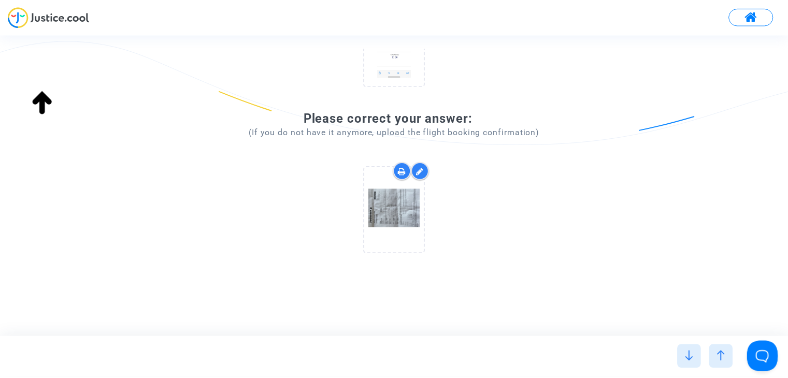
scroll to position [0, 0]
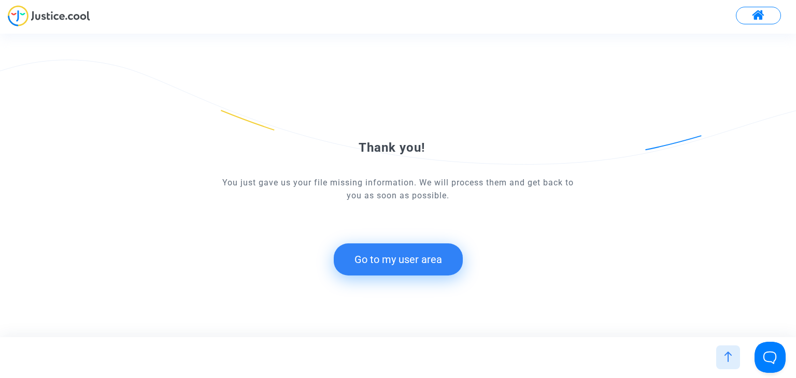
click at [415, 262] on button "Go to my user area" at bounding box center [398, 259] width 129 height 32
